Goal: Navigation & Orientation: Understand site structure

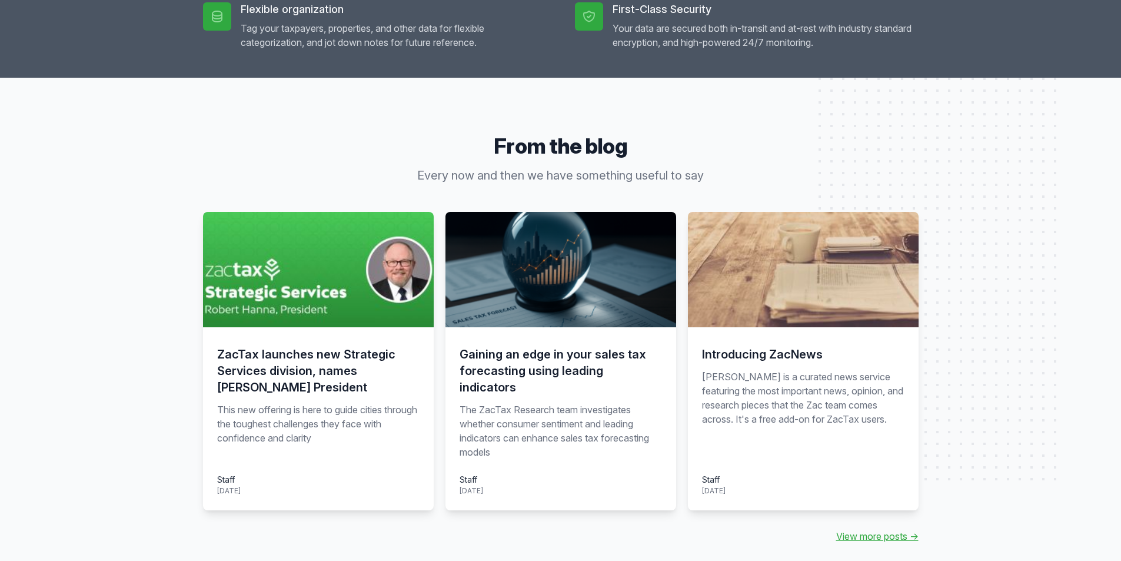
scroll to position [1001, 0]
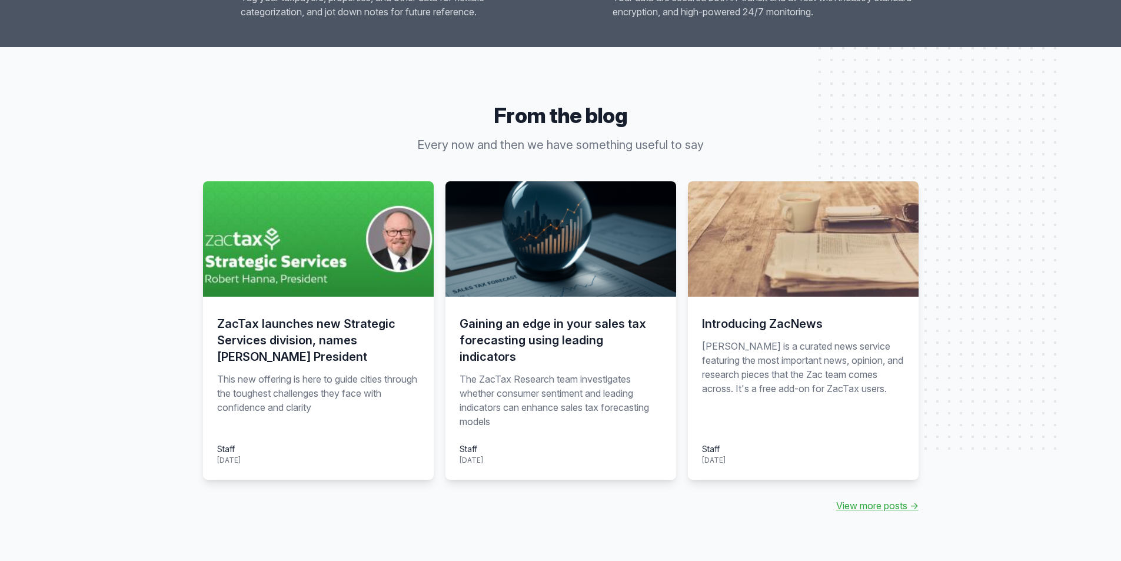
click at [394, 260] on img at bounding box center [318, 238] width 231 height 115
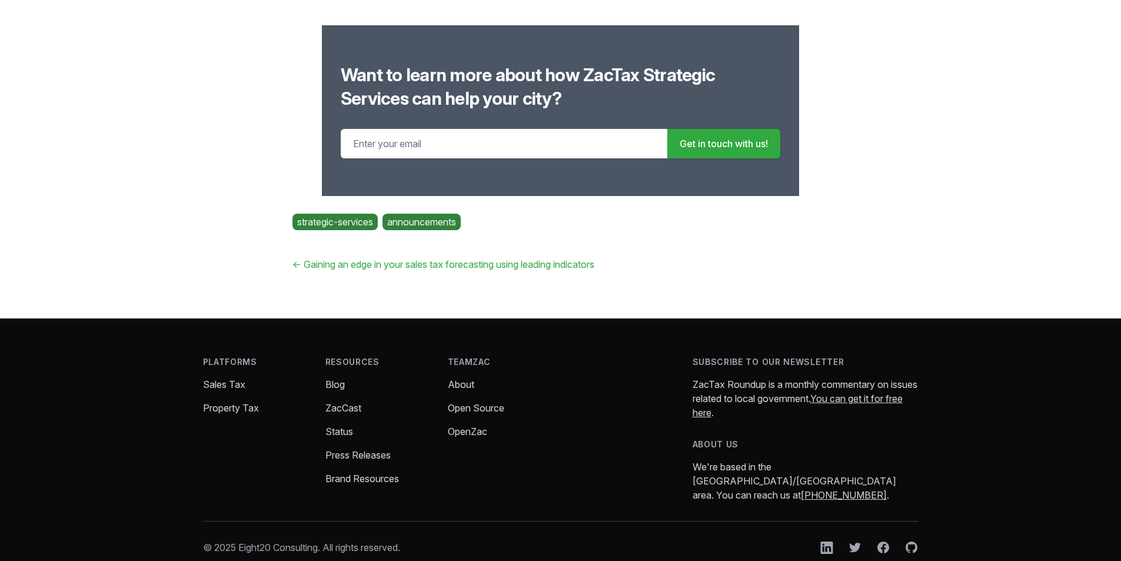
scroll to position [2345, 0]
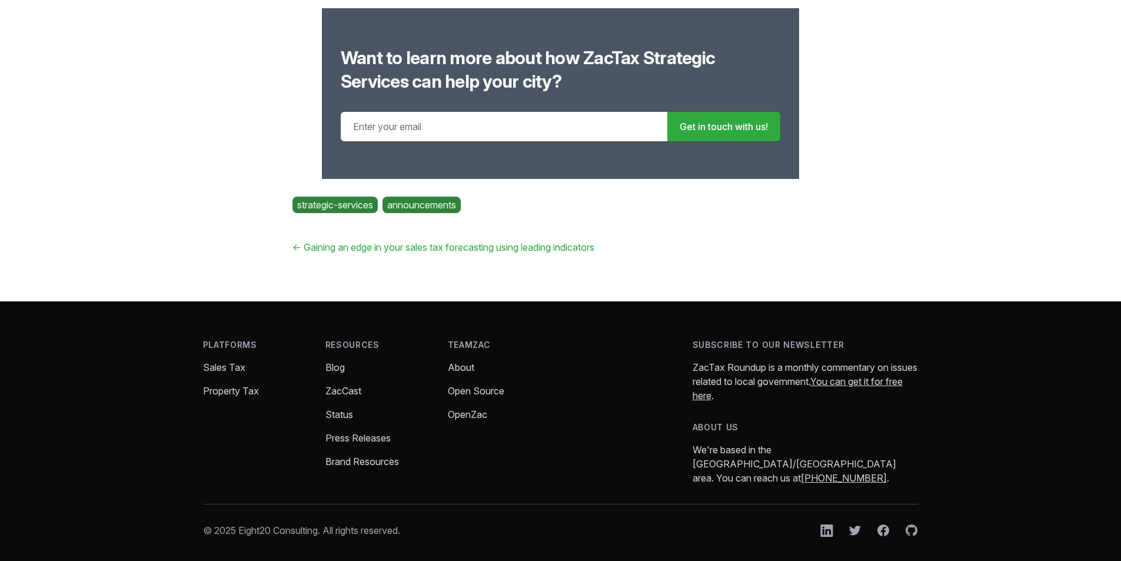
click at [465, 368] on link "About" at bounding box center [461, 367] width 26 height 12
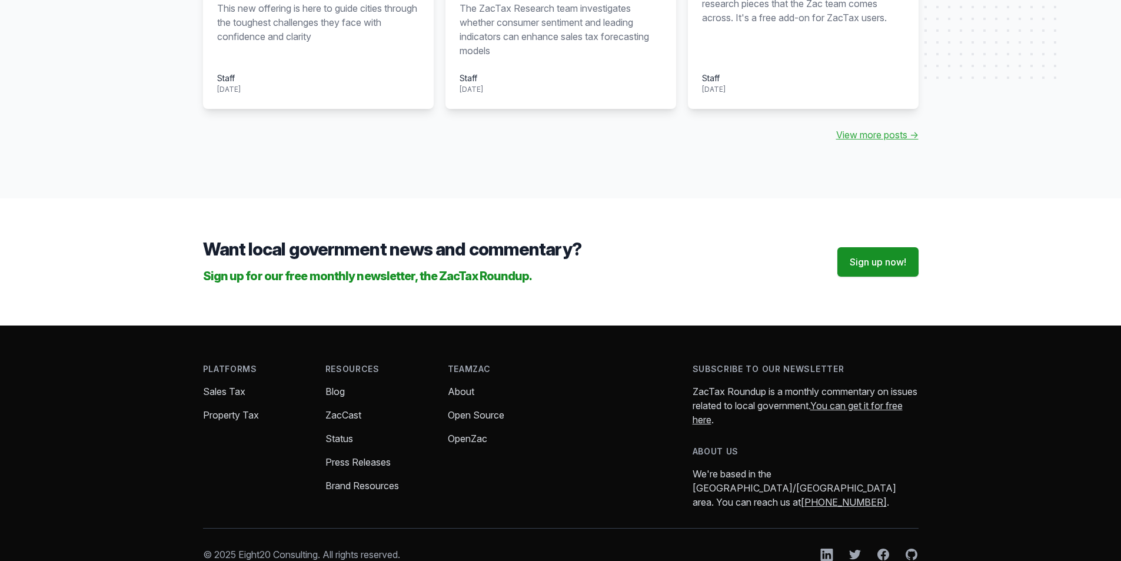
scroll to position [1382, 0]
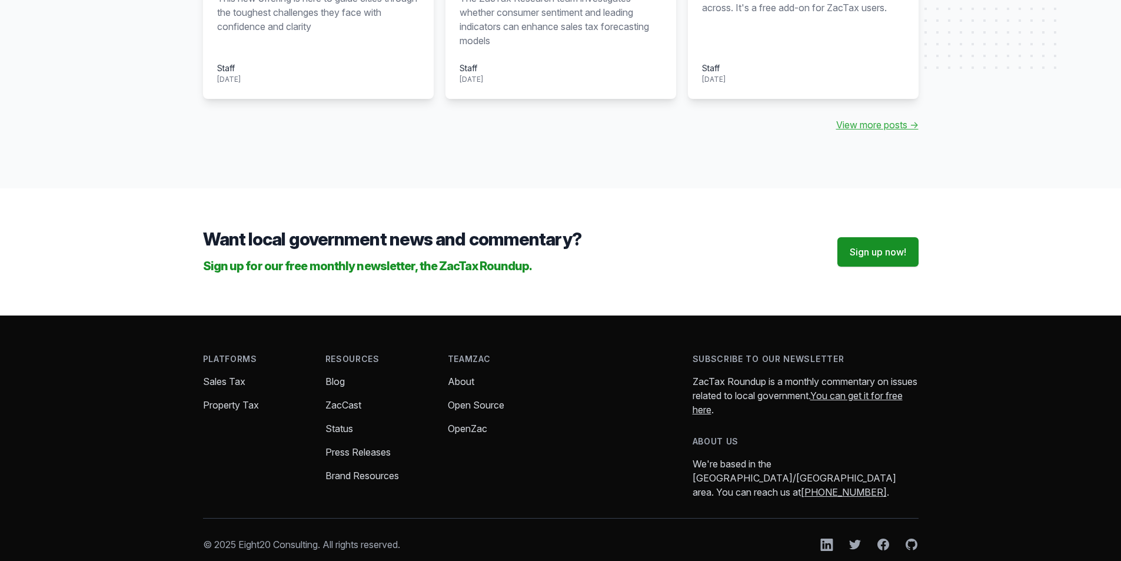
click at [345, 399] on link "ZacCast" at bounding box center [344, 405] width 36 height 12
click at [347, 423] on link "Status" at bounding box center [340, 429] width 28 height 12
click at [473, 399] on link "Open Source" at bounding box center [476, 405] width 57 height 12
click at [466, 423] on link "OpenZac" at bounding box center [467, 429] width 39 height 12
click at [456, 376] on link "About" at bounding box center [461, 382] width 26 height 12
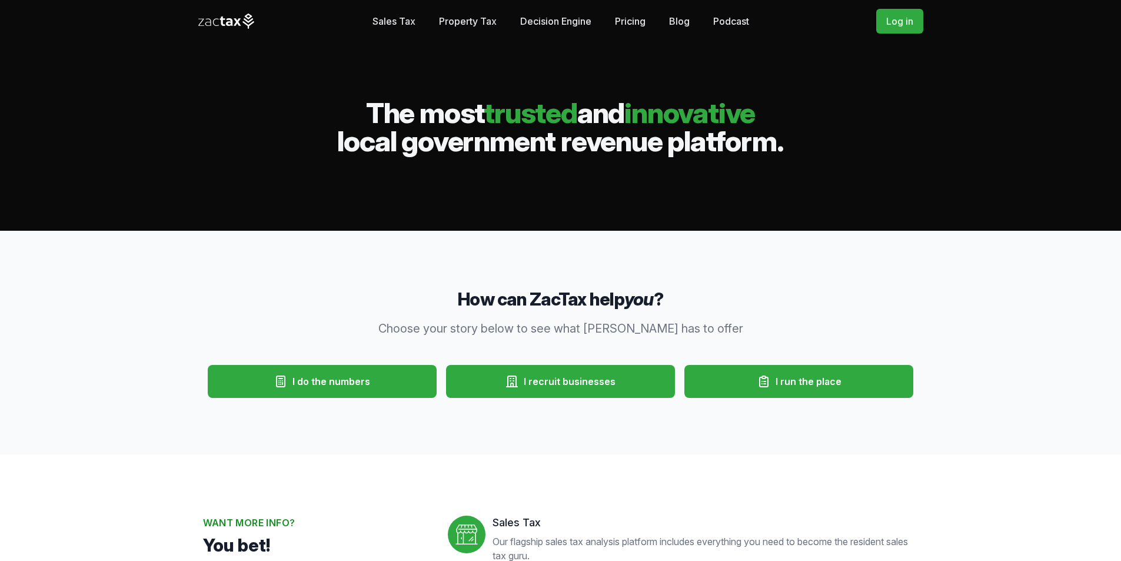
scroll to position [0, 0]
